Goal: Transaction & Acquisition: Purchase product/service

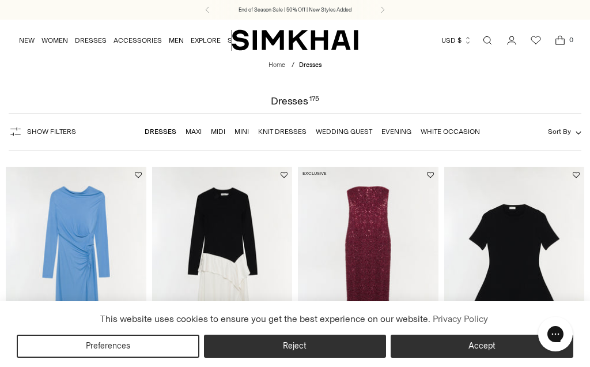
click at [461, 132] on link "White Occasion" at bounding box center [450, 131] width 59 height 8
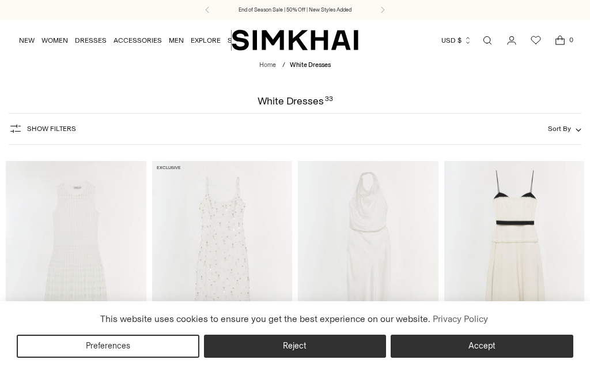
click at [512, 350] on button "Accept" at bounding box center [482, 345] width 183 height 23
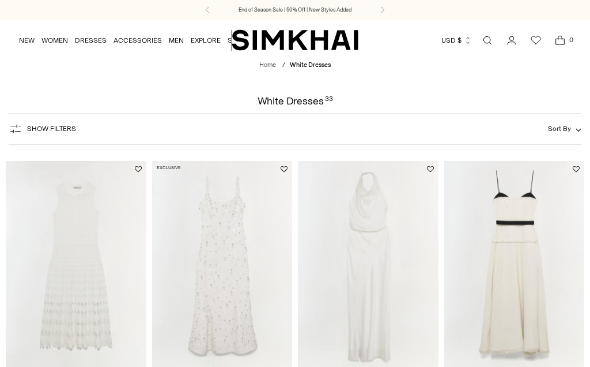
click at [46, 130] on span "Show Filters" at bounding box center [51, 129] width 49 height 8
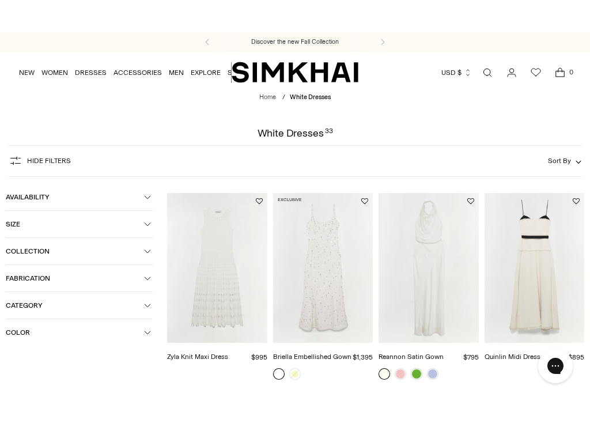
scroll to position [148, 0]
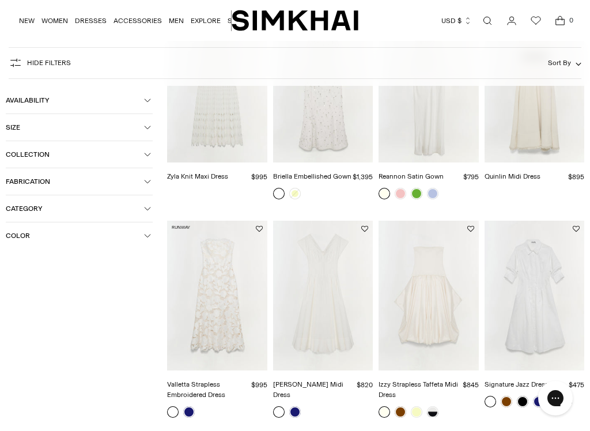
click at [145, 212] on icon "button" at bounding box center [147, 208] width 7 height 7
click at [10, 232] on icon at bounding box center [10, 230] width 6 height 6
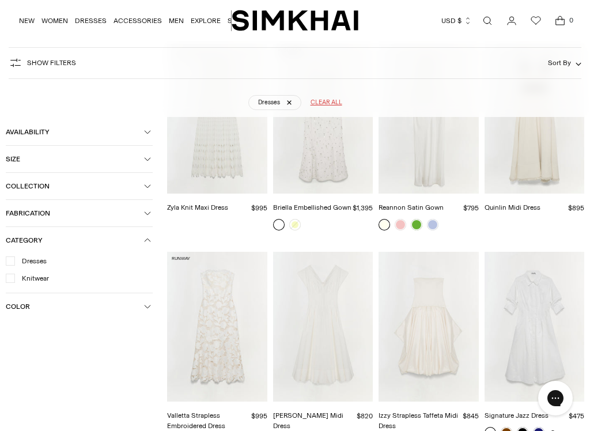
click at [141, 311] on span "Color" at bounding box center [75, 307] width 138 height 8
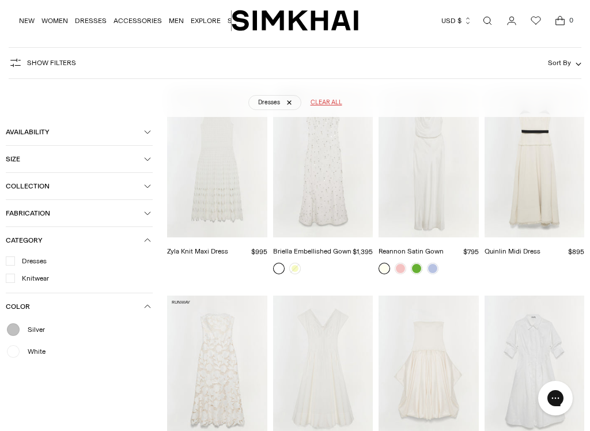
scroll to position [158, 0]
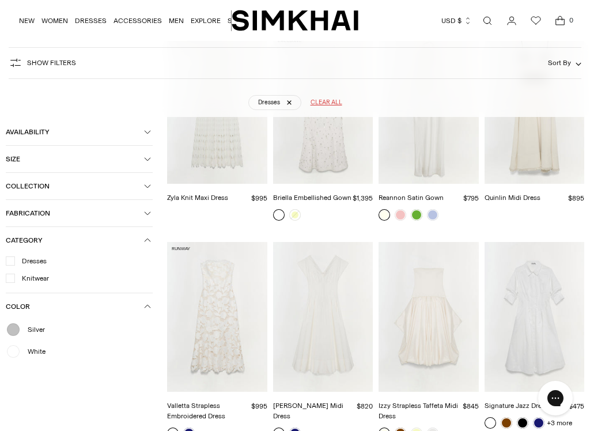
click at [6, 359] on div "White" at bounding box center [79, 351] width 147 height 15
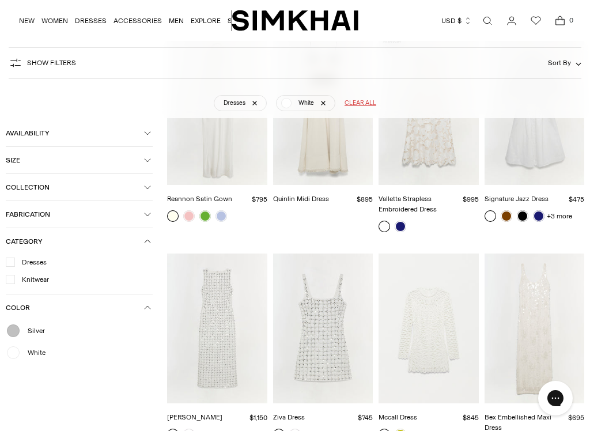
scroll to position [85, 0]
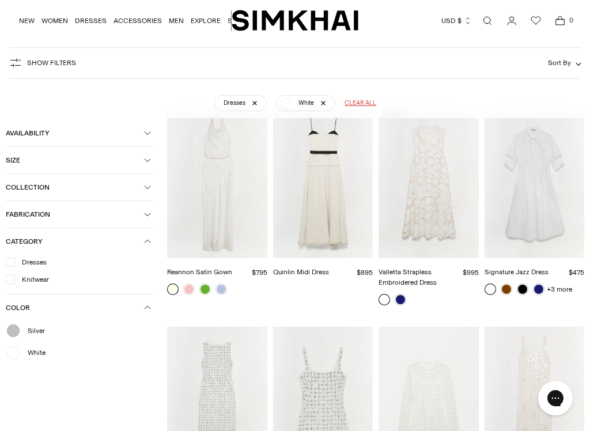
click at [31, 67] on span "Show Filters" at bounding box center [51, 63] width 49 height 8
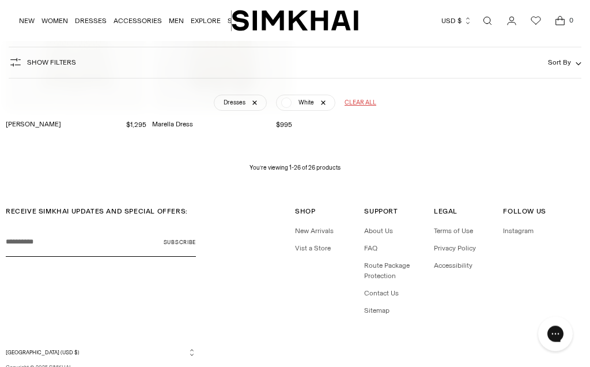
scroll to position [1906, 0]
